Goal: Find specific page/section: Find specific page/section

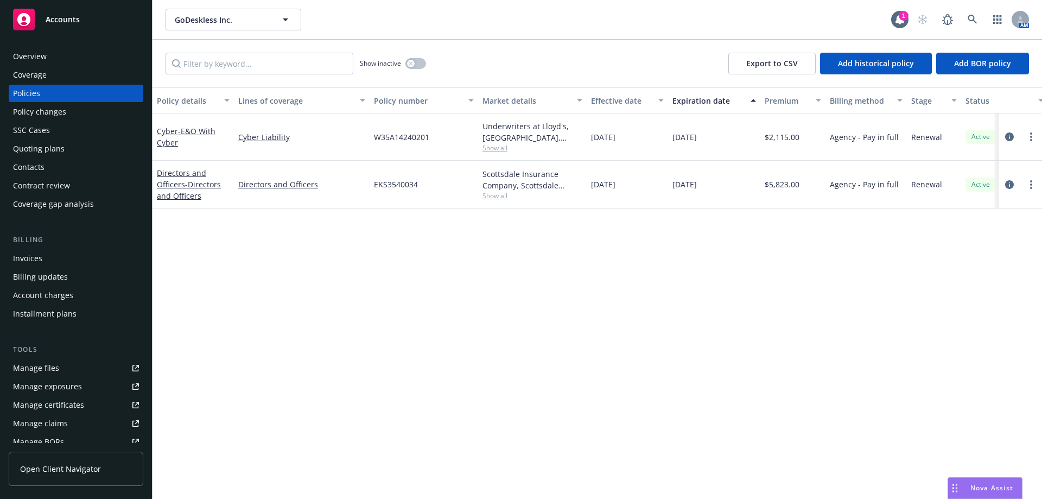
click at [34, 170] on div "Contacts" at bounding box center [28, 166] width 31 height 17
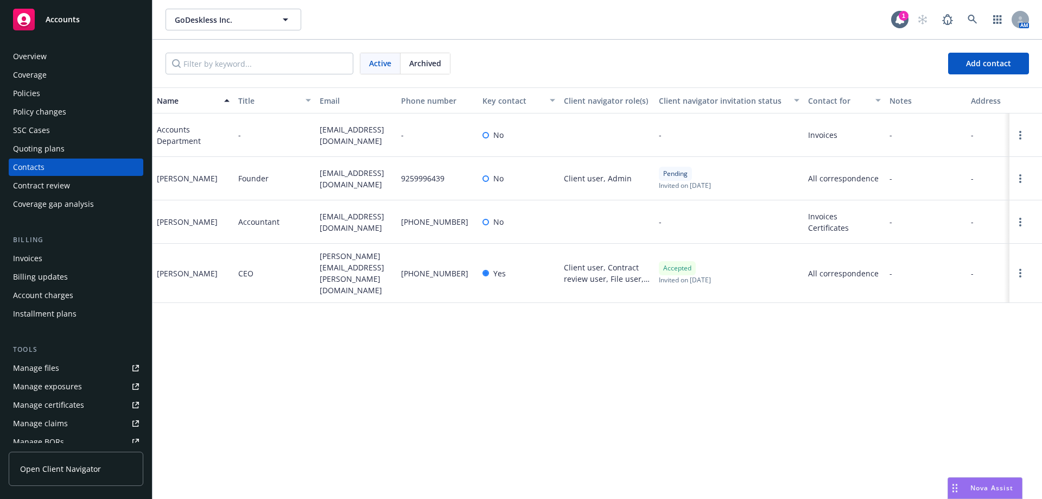
click at [45, 55] on div "Overview" at bounding box center [30, 56] width 34 height 17
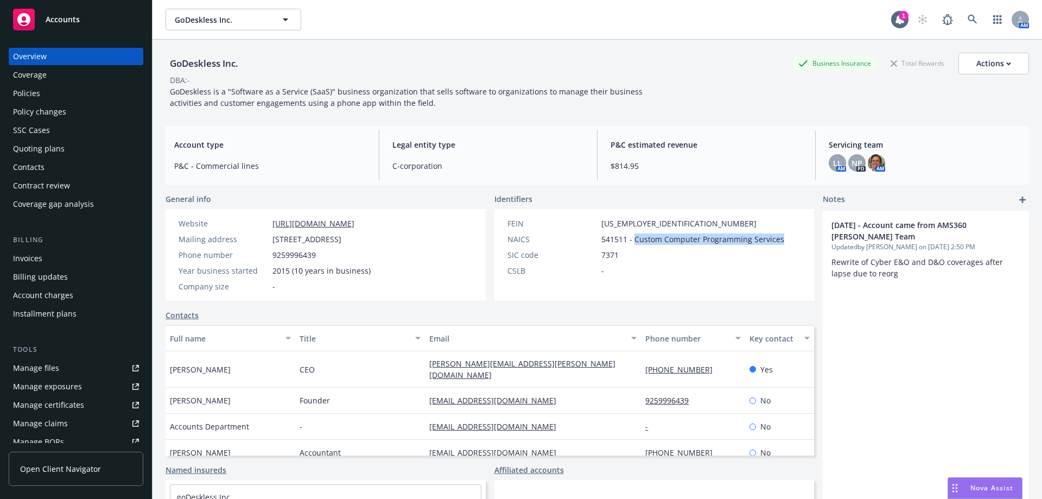
drag, startPoint x: 630, startPoint y: 240, endPoint x: 776, endPoint y: 244, distance: 145.5
click at [776, 244] on span "541511 - Custom Computer Programming Services" at bounding box center [692, 238] width 183 height 11
copy span "Custom Computer Programming Services"
